Goal: Task Accomplishment & Management: Manage account settings

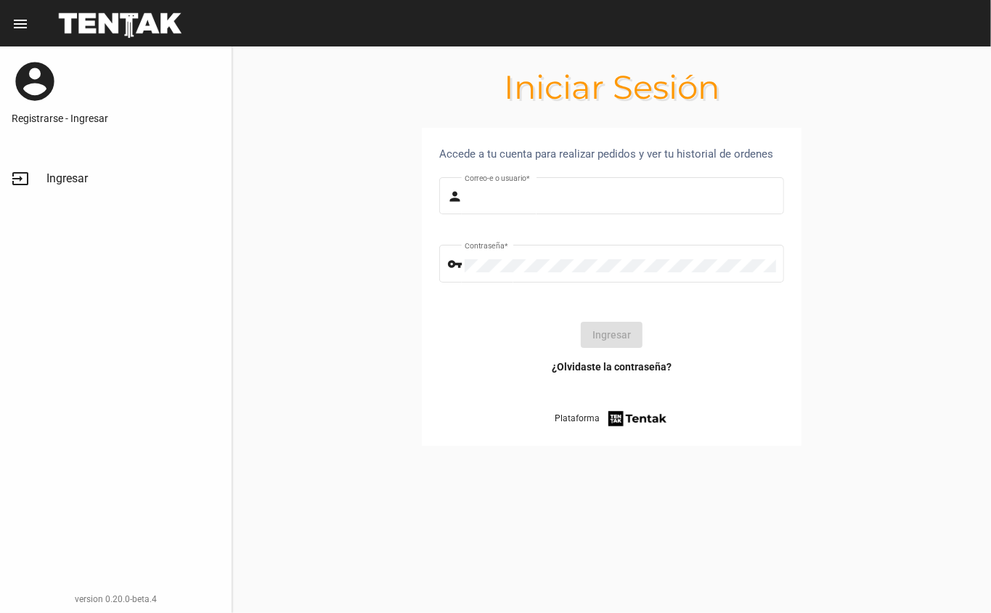
type input "DANKEHMB"
click at [628, 337] on button "Ingresar" at bounding box center [612, 335] width 62 height 26
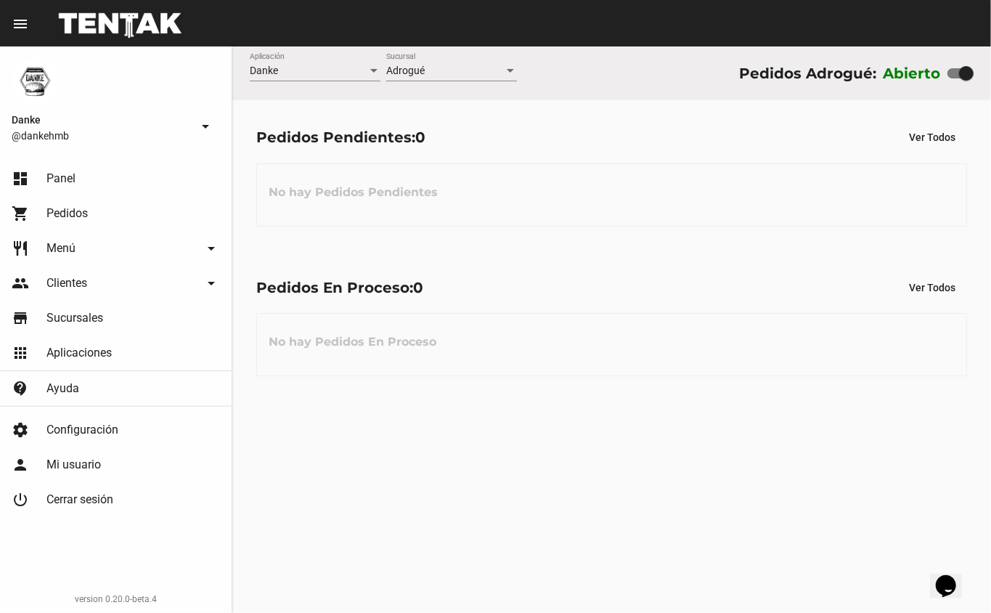
click at [559, 253] on div "Pedidos En Proceso: 0 Ver Todos No hay Pedidos En Proceso" at bounding box center [611, 326] width 759 height 150
click at [418, 206] on h3 "No hay Pedidos Pendientes" at bounding box center [353, 193] width 192 height 44
click at [421, 553] on div "Danke Aplicación Adrogué Sucursal Pedidos Adrogué: Abierto Pedidos Pendientes: …" at bounding box center [611, 329] width 759 height 566
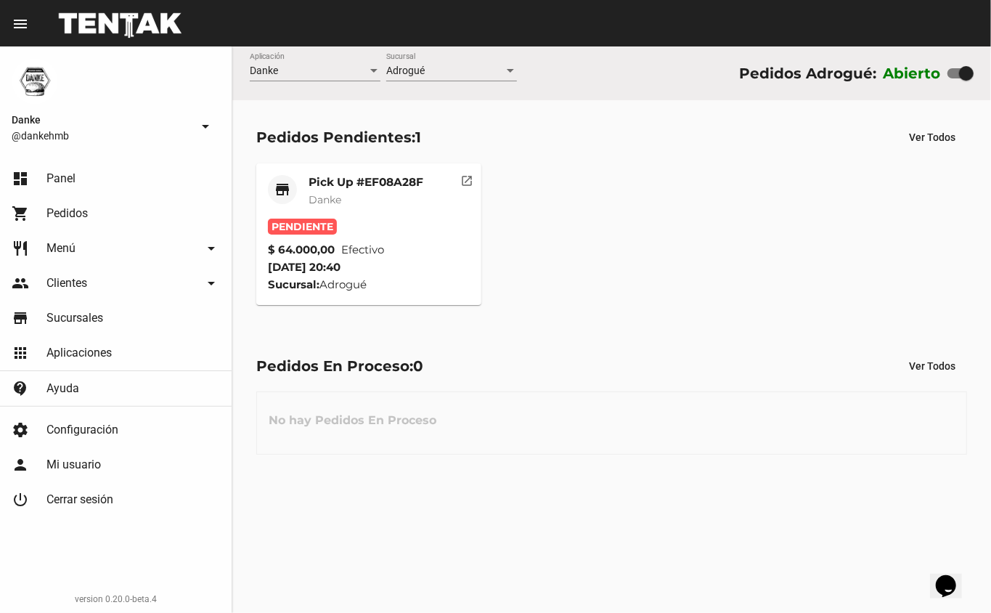
click at [378, 181] on mat-card-title "Pick Up #EF08A28F" at bounding box center [366, 182] width 115 height 15
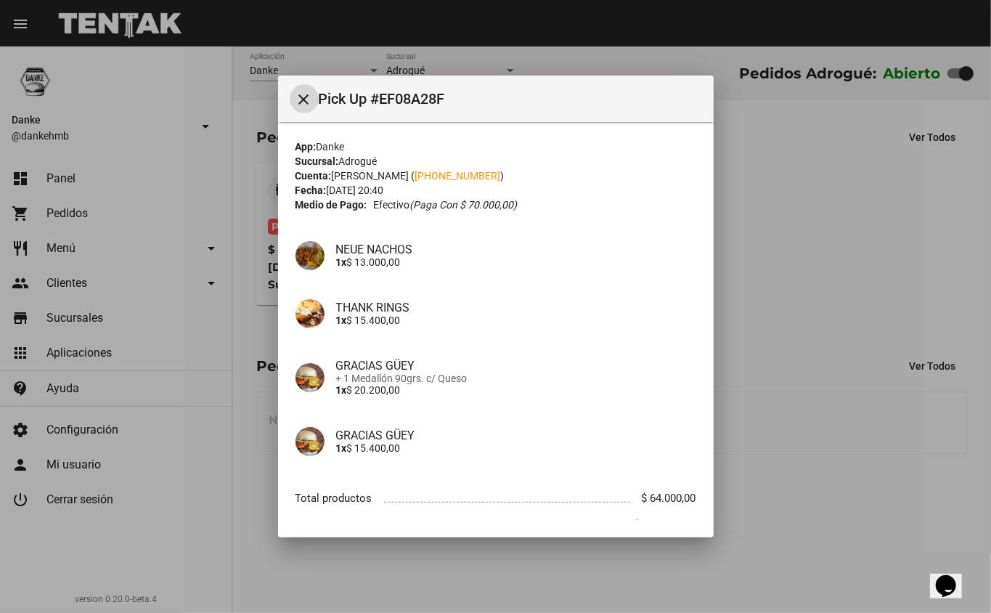
scroll to position [68, 0]
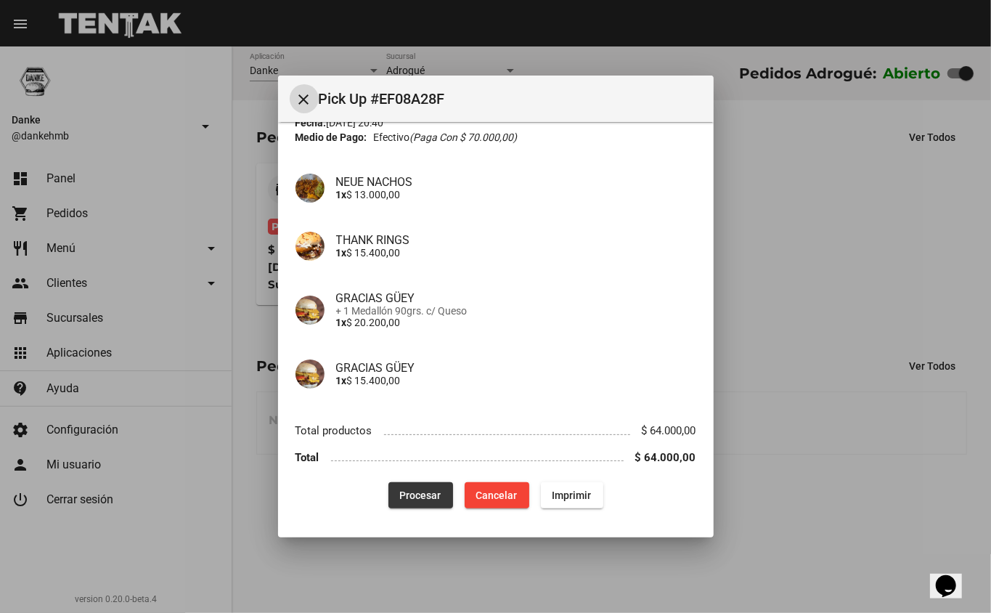
click at [427, 492] on span "Procesar" at bounding box center [420, 496] width 41 height 12
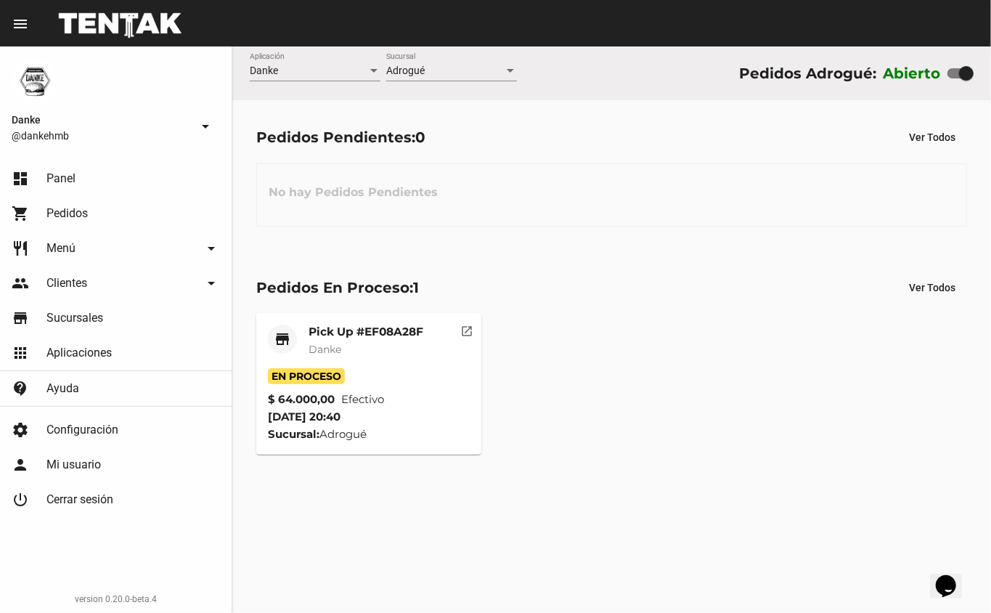
click at [372, 346] on mat-card-subtitle "Danke" at bounding box center [366, 349] width 115 height 15
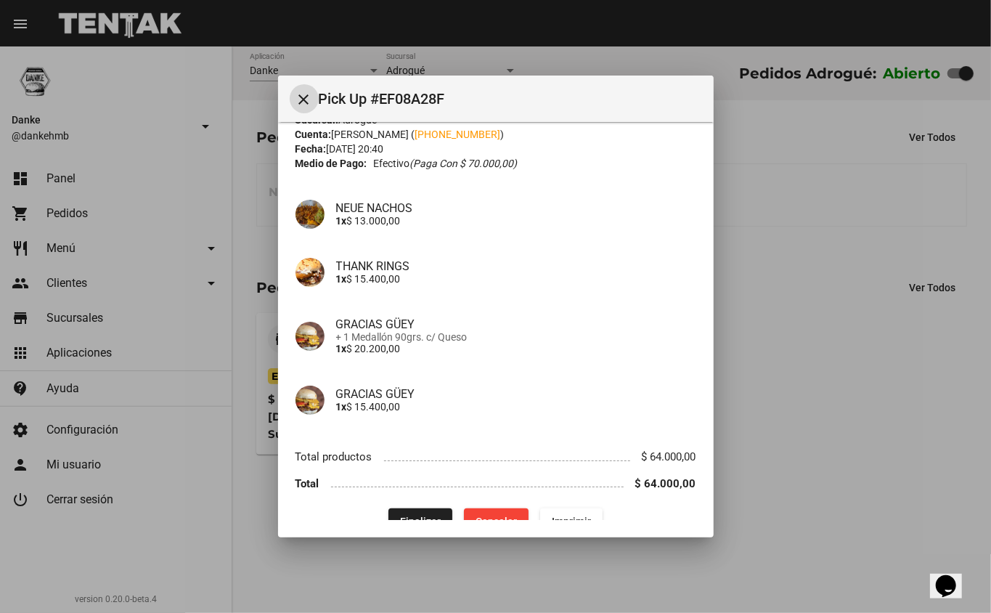
scroll to position [68, 0]
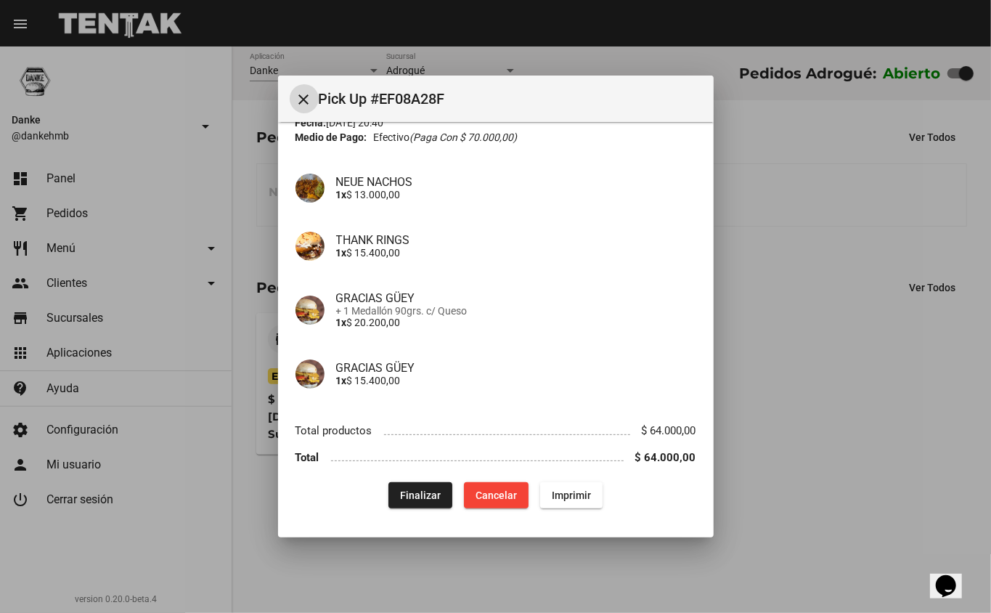
click at [414, 490] on span "Finalizar" at bounding box center [420, 496] width 41 height 12
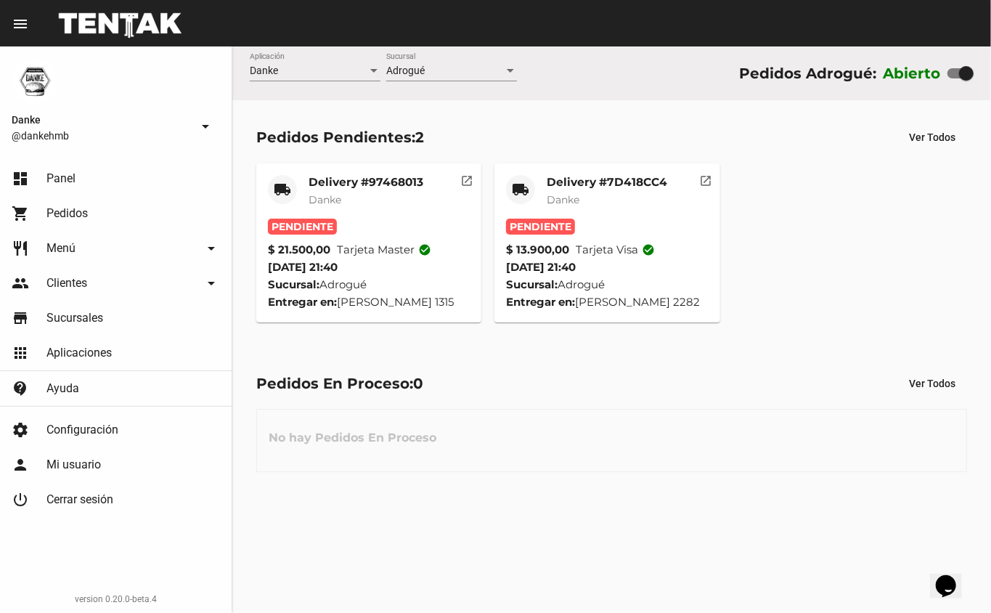
click at [628, 184] on mat-card-title "Delivery #7D418CC4" at bounding box center [607, 182] width 121 height 15
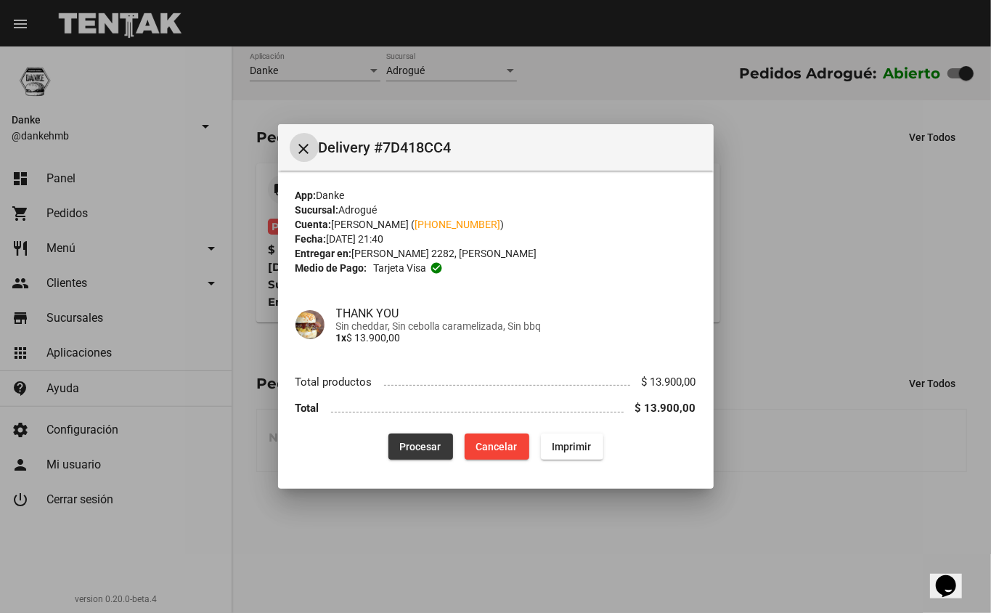
click at [404, 448] on span "Procesar" at bounding box center [420, 447] width 41 height 12
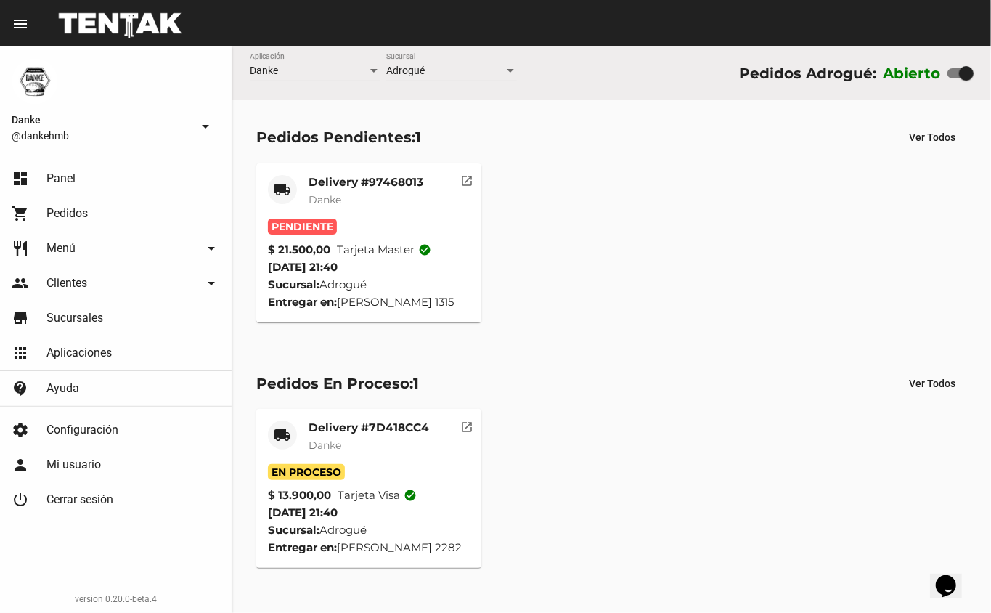
click at [378, 187] on mat-card-title "Delivery #97468013" at bounding box center [366, 182] width 115 height 15
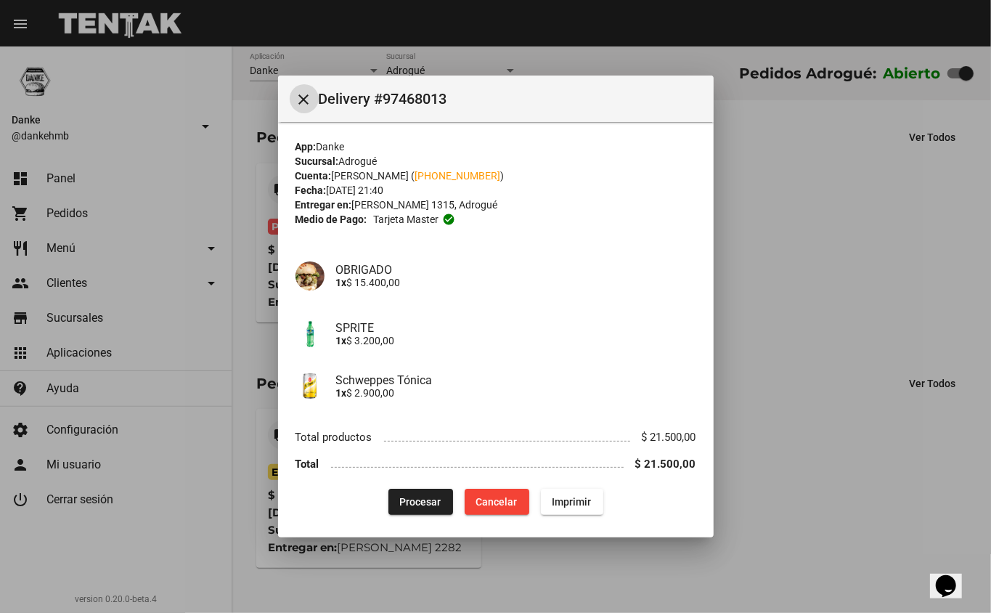
click at [427, 501] on span "Procesar" at bounding box center [420, 502] width 41 height 12
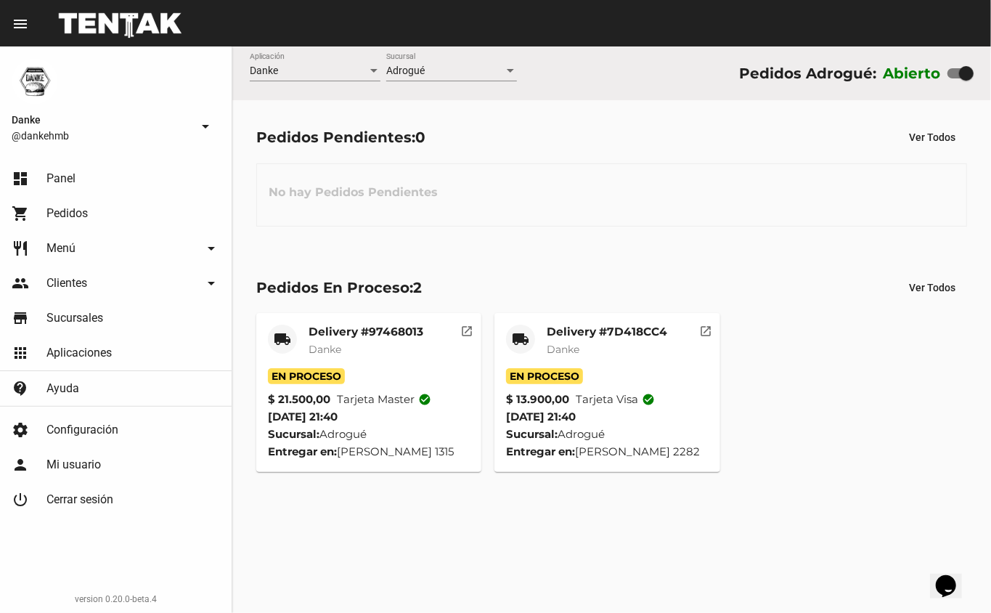
click at [658, 338] on mat-card-title "Delivery #7D418CC4" at bounding box center [607, 332] width 121 height 15
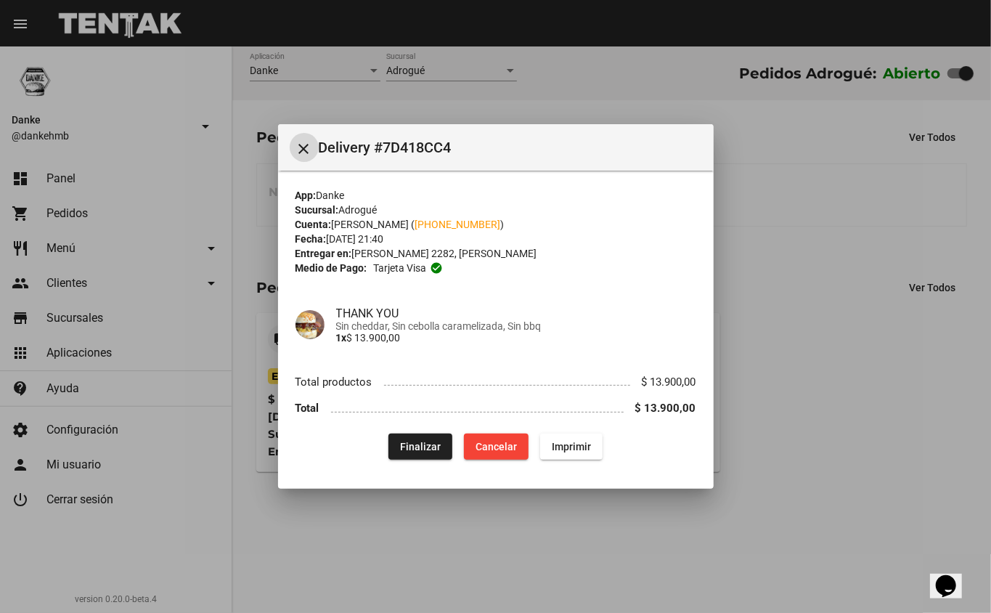
click at [419, 447] on span "Finalizar" at bounding box center [420, 447] width 41 height 12
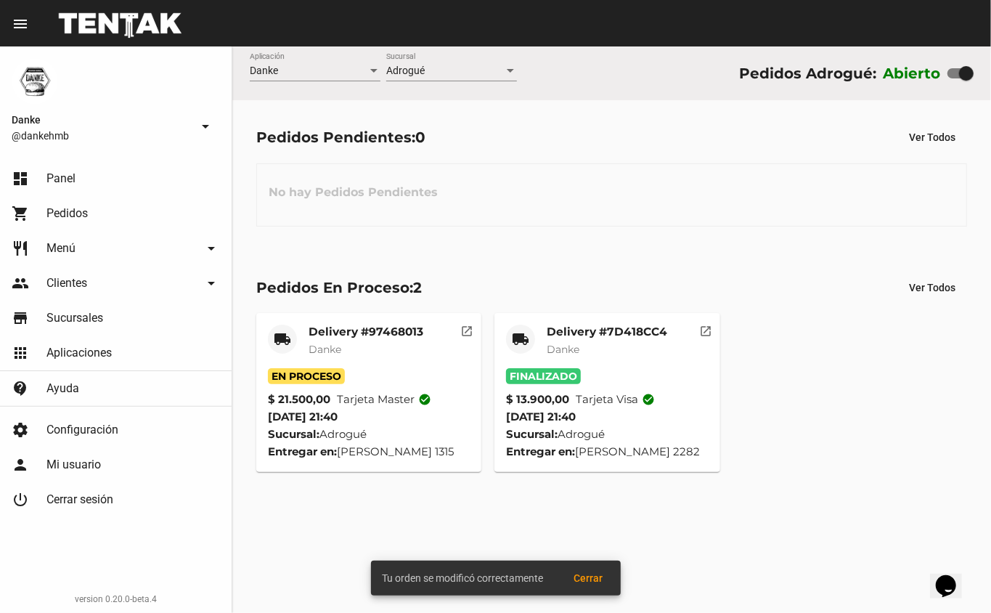
click at [373, 331] on mat-card-title "Delivery #97468013" at bounding box center [366, 332] width 115 height 15
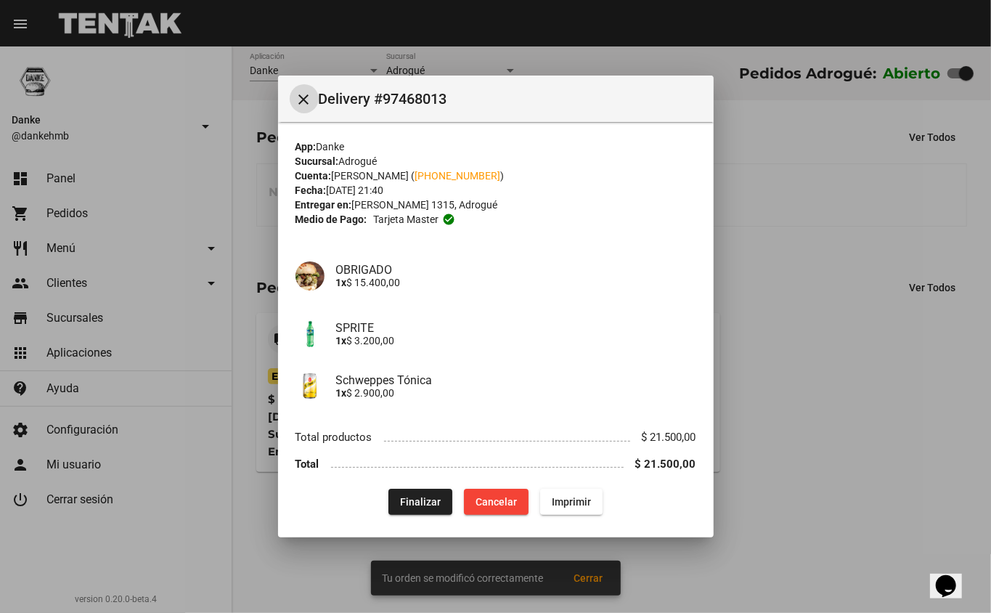
click at [405, 503] on span "Finalizar" at bounding box center [420, 502] width 41 height 12
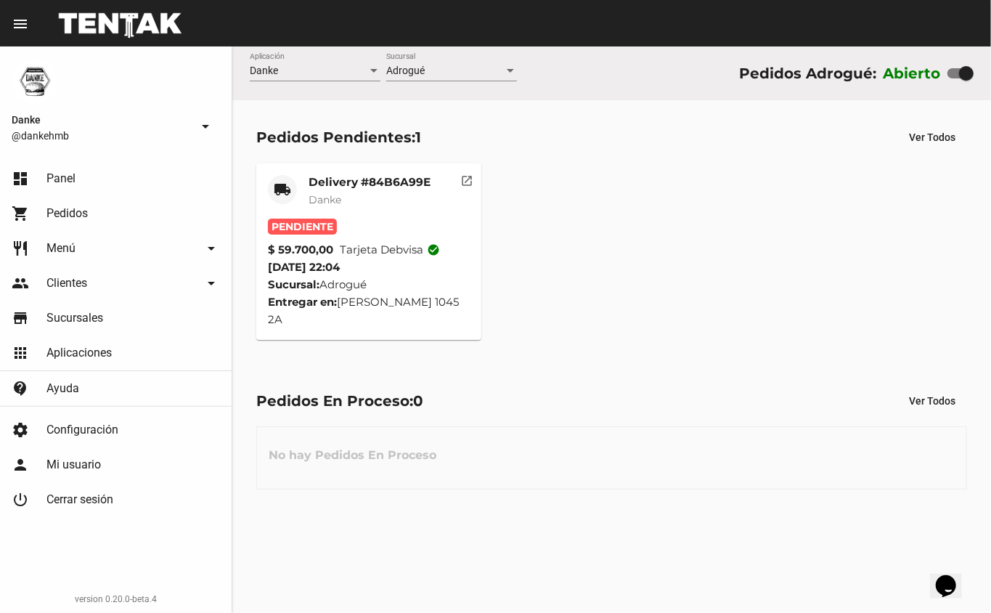
click at [378, 181] on mat-card-title "Delivery #84B6A99E" at bounding box center [370, 182] width 122 height 15
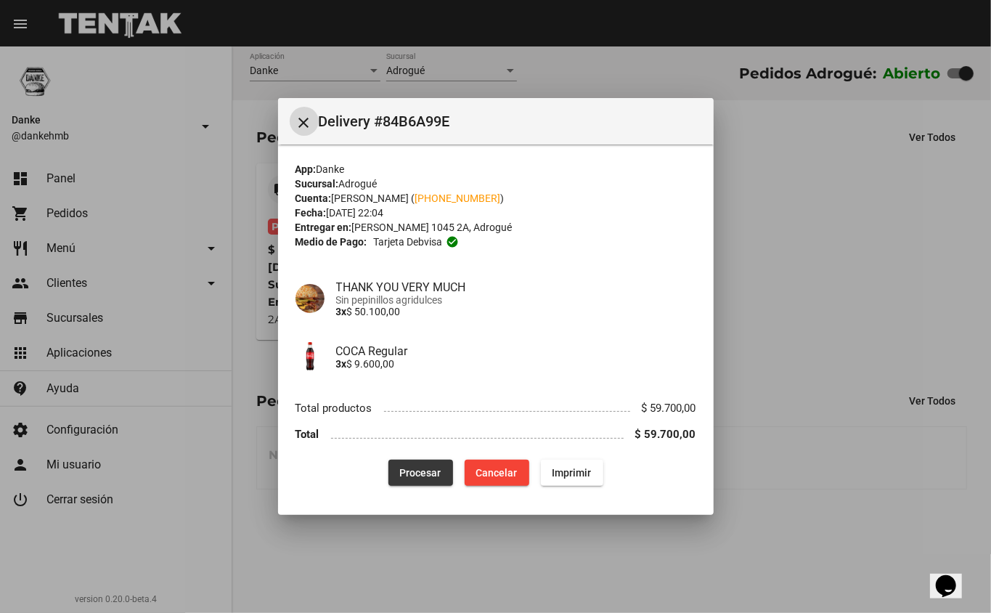
click at [426, 469] on span "Procesar" at bounding box center [420, 473] width 41 height 12
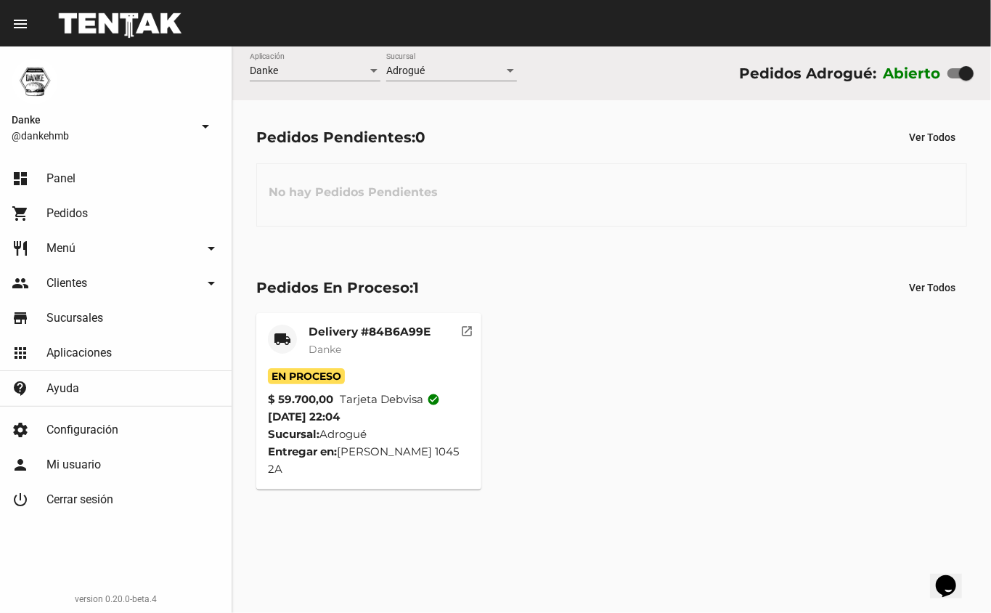
click at [394, 335] on mat-card-title "Delivery #84B6A99E" at bounding box center [370, 332] width 122 height 15
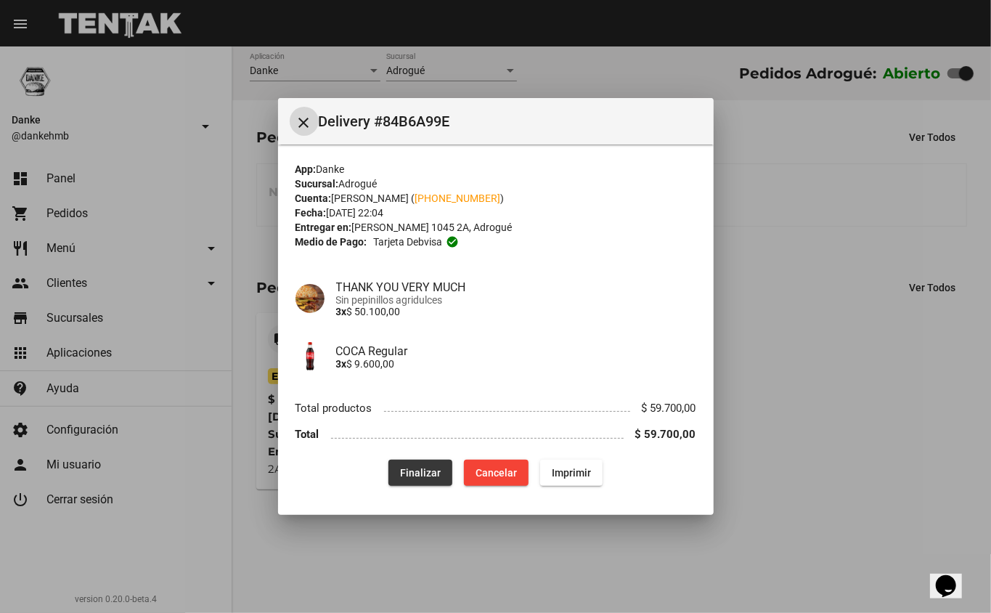
click at [422, 468] on span "Finalizar" at bounding box center [420, 473] width 41 height 12
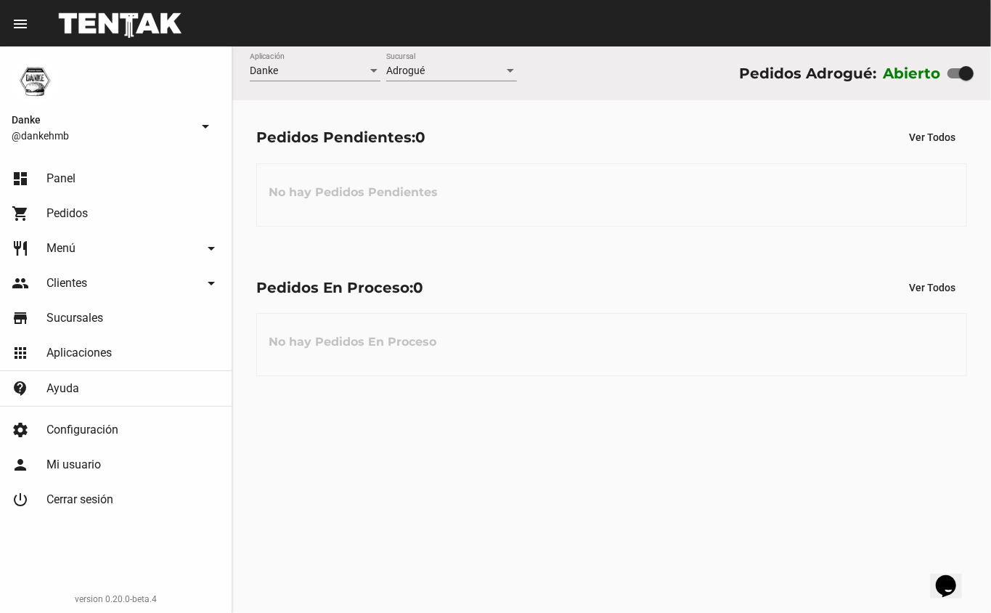
click at [111, 216] on link "shopping_cart Pedidos" at bounding box center [116, 213] width 232 height 35
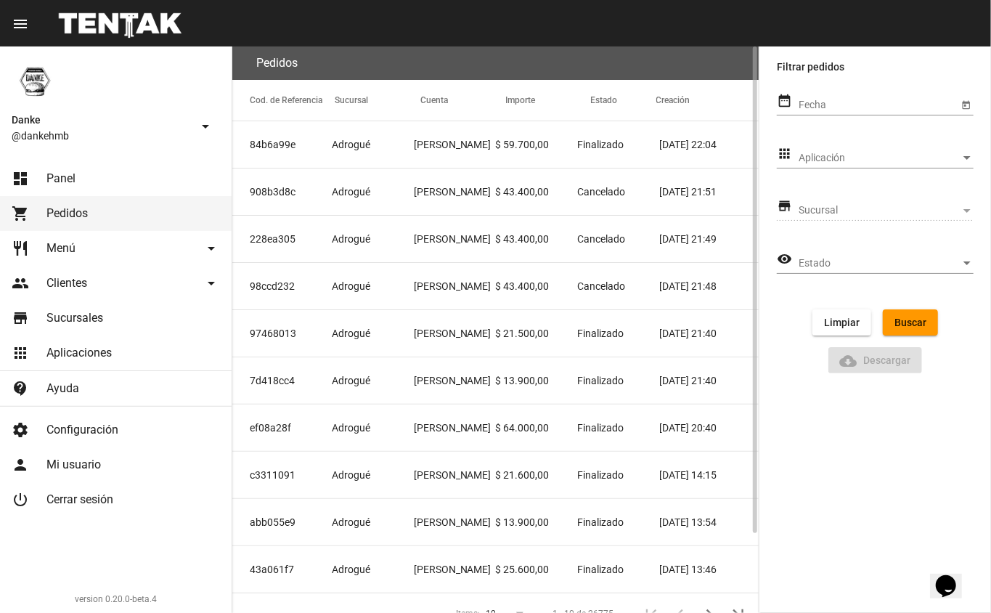
click at [423, 151] on mat-cell "Giuliana Maldonado" at bounding box center [455, 144] width 82 height 46
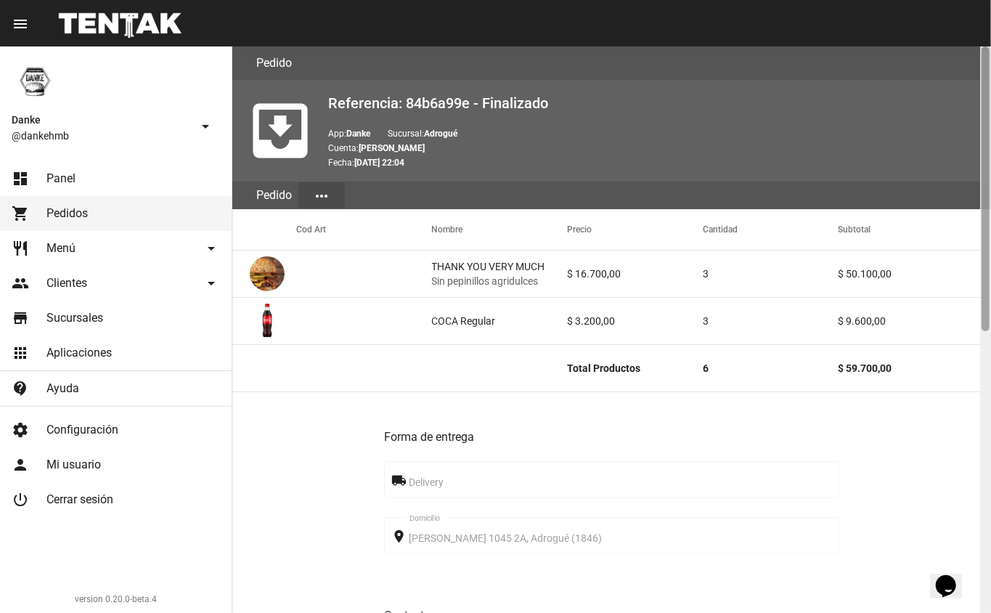
scroll to position [559, 0]
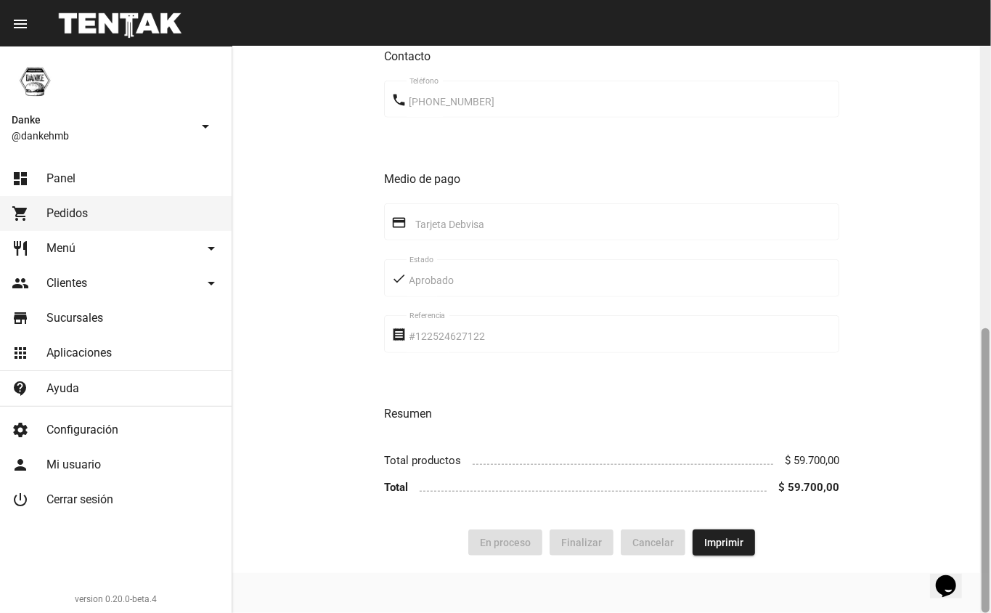
drag, startPoint x: 991, startPoint y: 331, endPoint x: 991, endPoint y: 418, distance: 87.2
click at [991, 418] on div at bounding box center [985, 329] width 11 height 566
click at [90, 184] on link "dashboard Panel" at bounding box center [116, 178] width 232 height 35
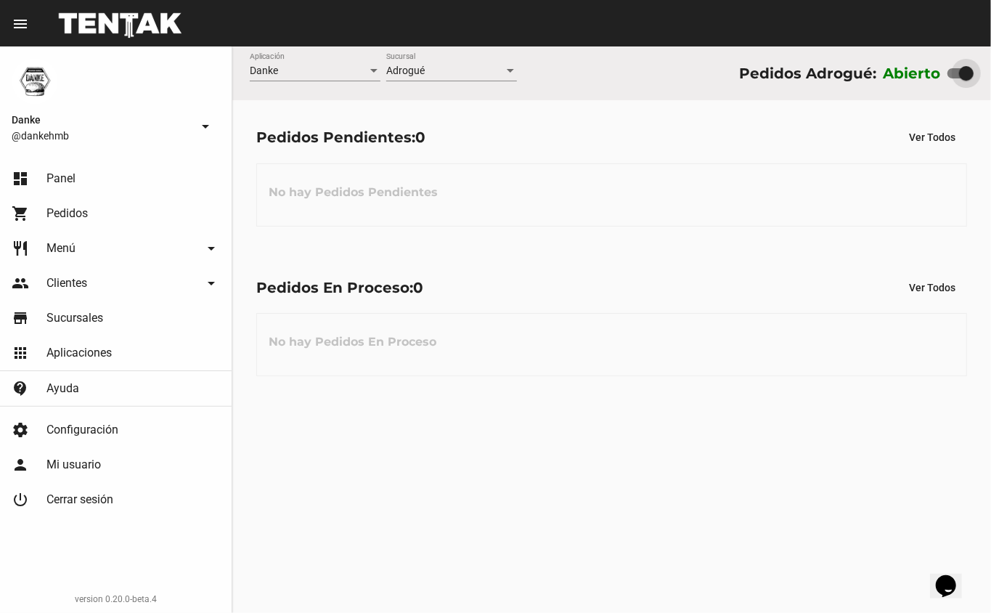
click at [965, 73] on div at bounding box center [966, 73] width 15 height 15
click at [955, 78] on input "checkbox" at bounding box center [954, 78] width 1 height 1
checkbox input "false"
